Goal: Task Accomplishment & Management: Manage account settings

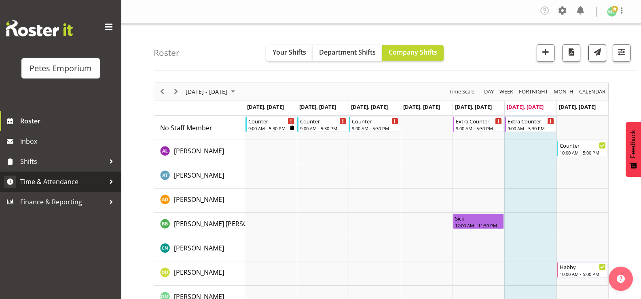
click at [87, 183] on span "Time & Attendance" at bounding box center [62, 182] width 85 height 12
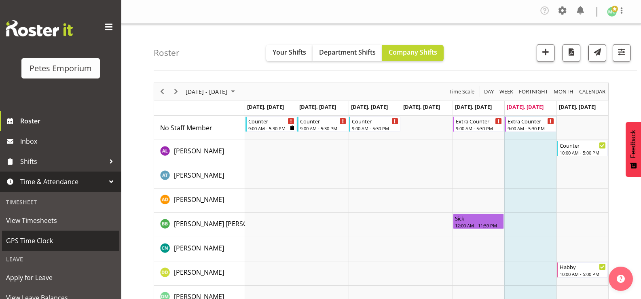
click at [61, 238] on span "GPS Time Clock" at bounding box center [60, 241] width 109 height 12
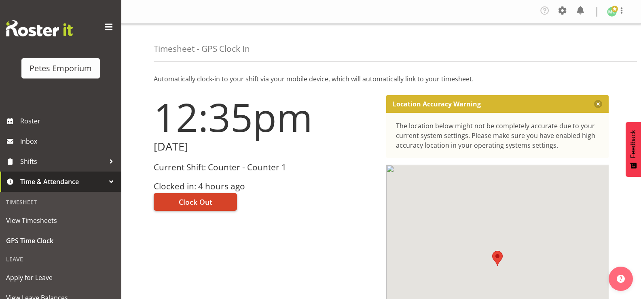
click at [216, 204] on button "Clock Out" at bounding box center [195, 202] width 83 height 18
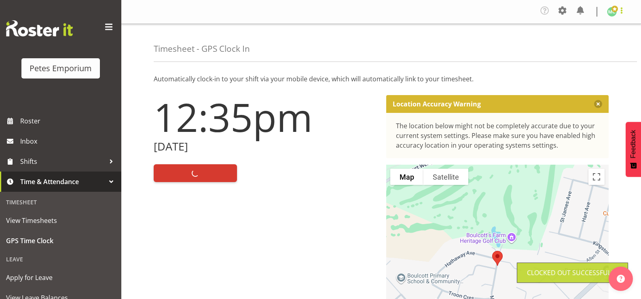
click at [619, 14] on span at bounding box center [622, 11] width 10 height 10
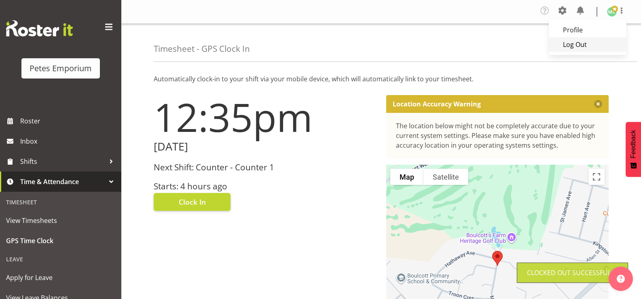
click at [603, 45] on link "Log Out" at bounding box center [588, 44] width 78 height 15
